Goal: Navigation & Orientation: Find specific page/section

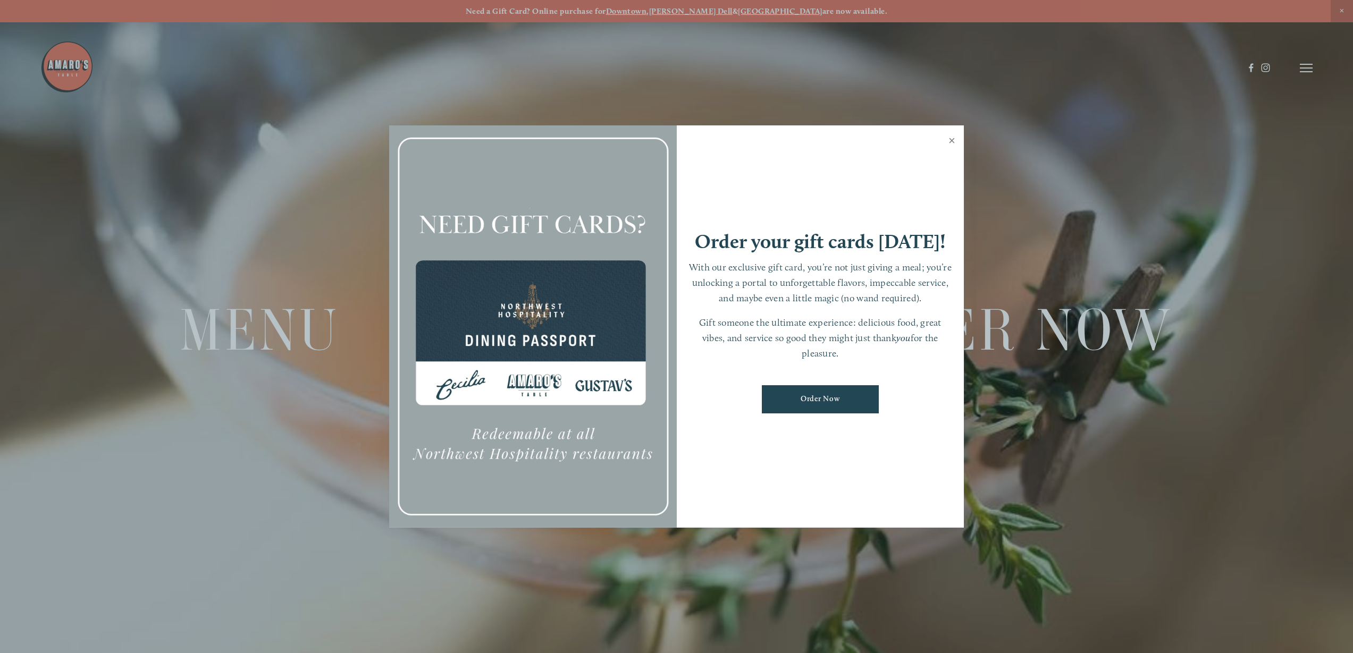
click at [951, 139] on link "Close" at bounding box center [951, 142] width 21 height 30
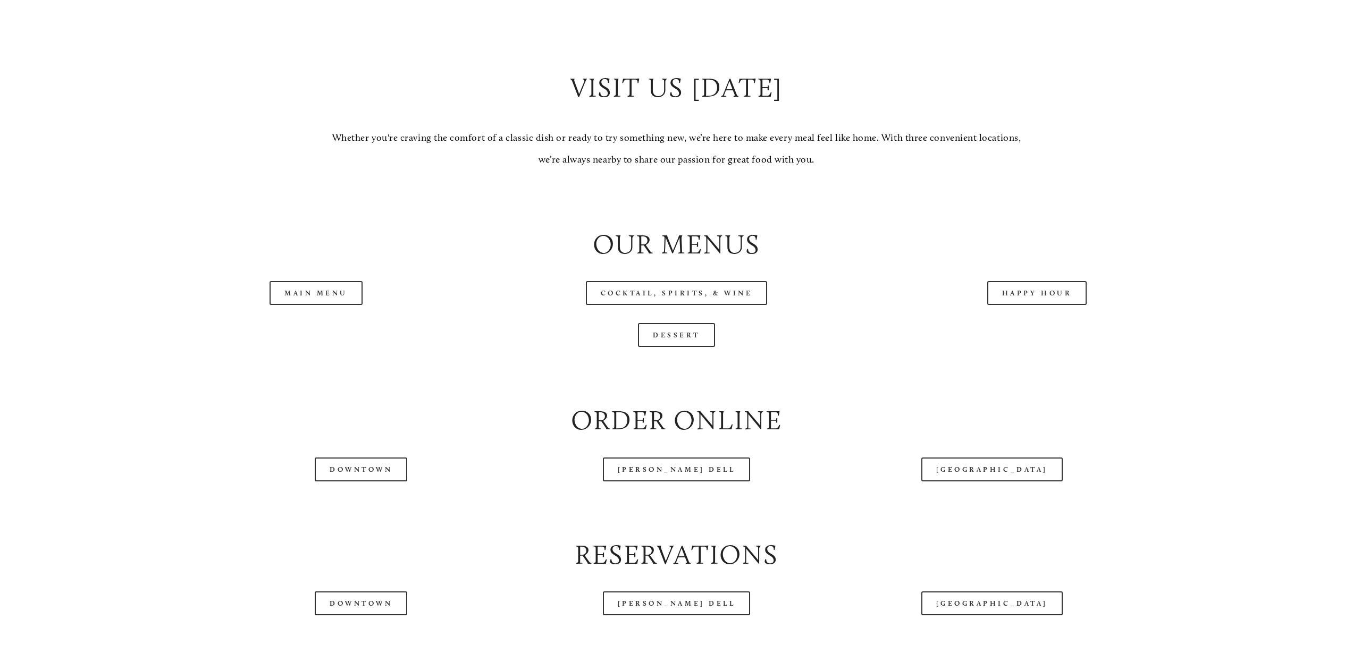
scroll to position [1224, 0]
click at [1017, 300] on link "Happy Hour" at bounding box center [1037, 293] width 100 height 24
